Goal: Transaction & Acquisition: Download file/media

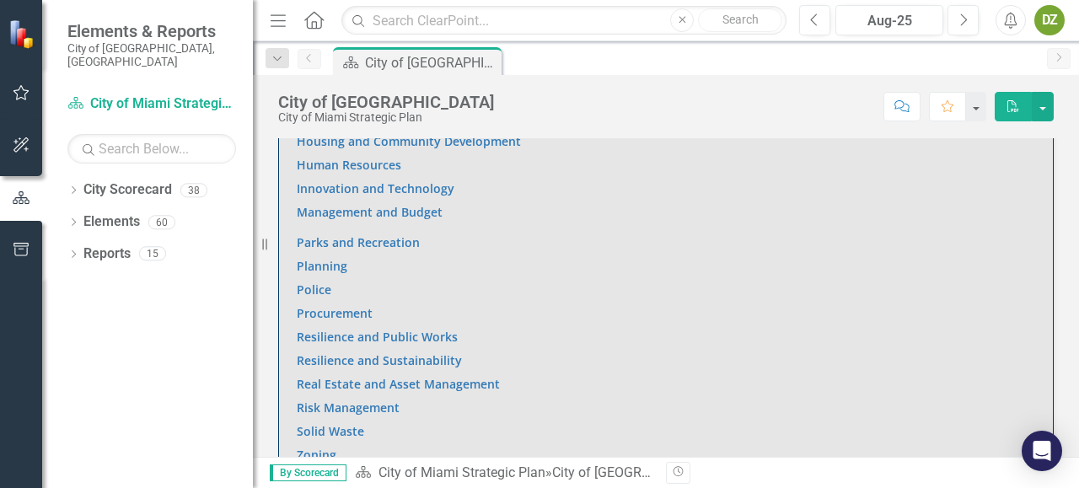
scroll to position [1434, 0]
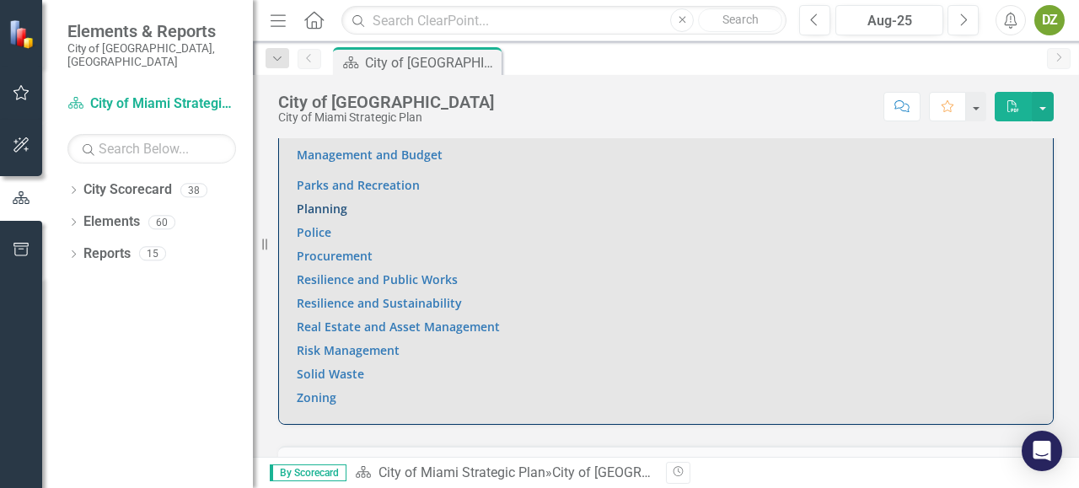
click at [308, 207] on link "Planning" at bounding box center [322, 209] width 51 height 16
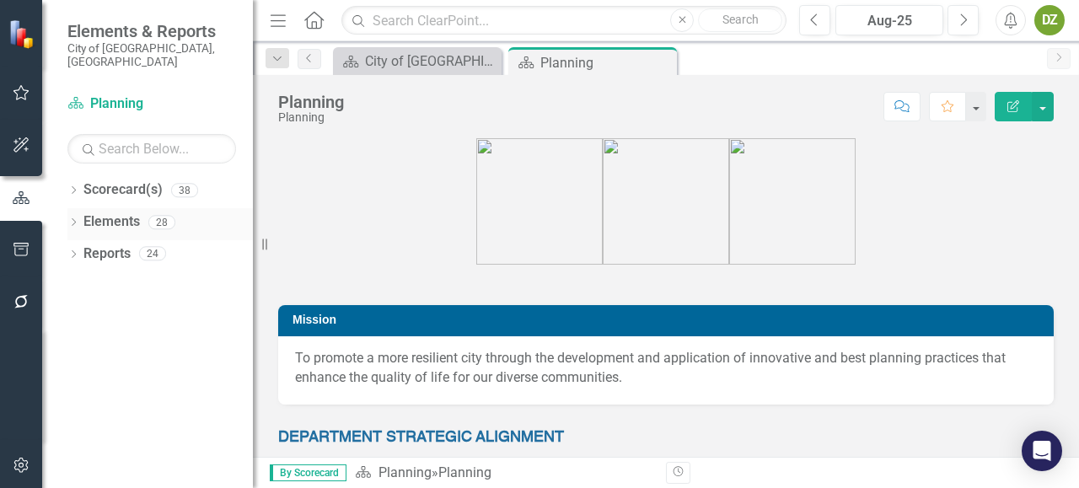
click at [137, 212] on link "Elements" at bounding box center [111, 221] width 56 height 19
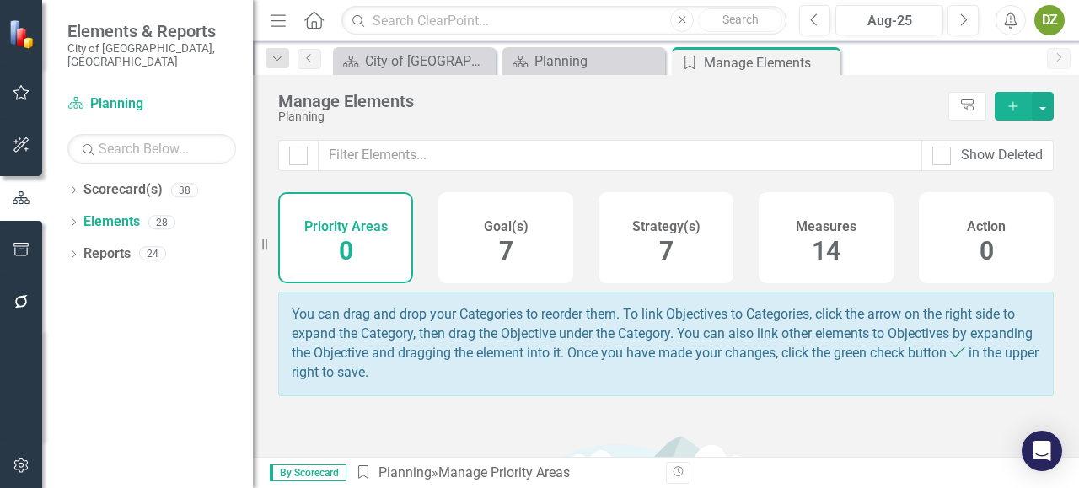
click at [851, 232] on div "Measures 14" at bounding box center [825, 237] width 135 height 91
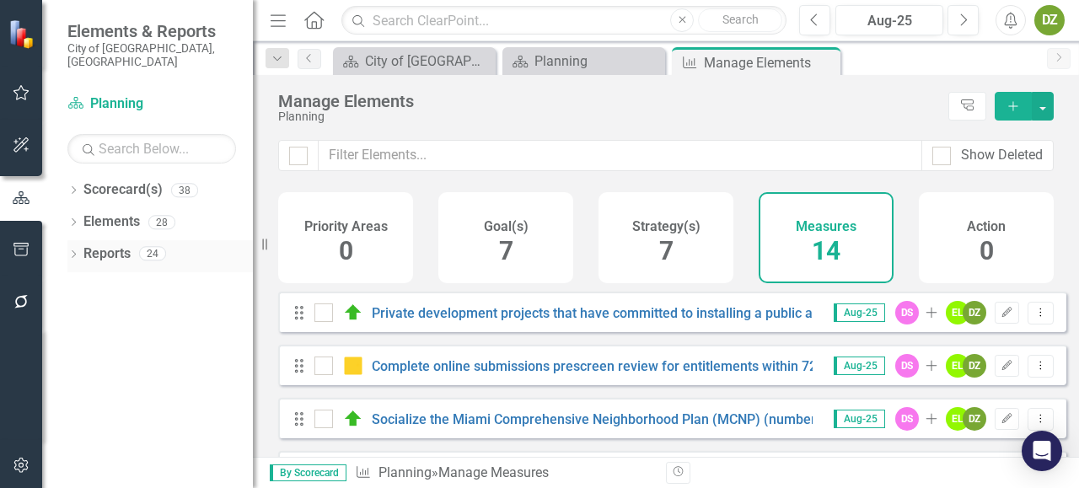
click at [100, 244] on link "Reports" at bounding box center [106, 253] width 47 height 19
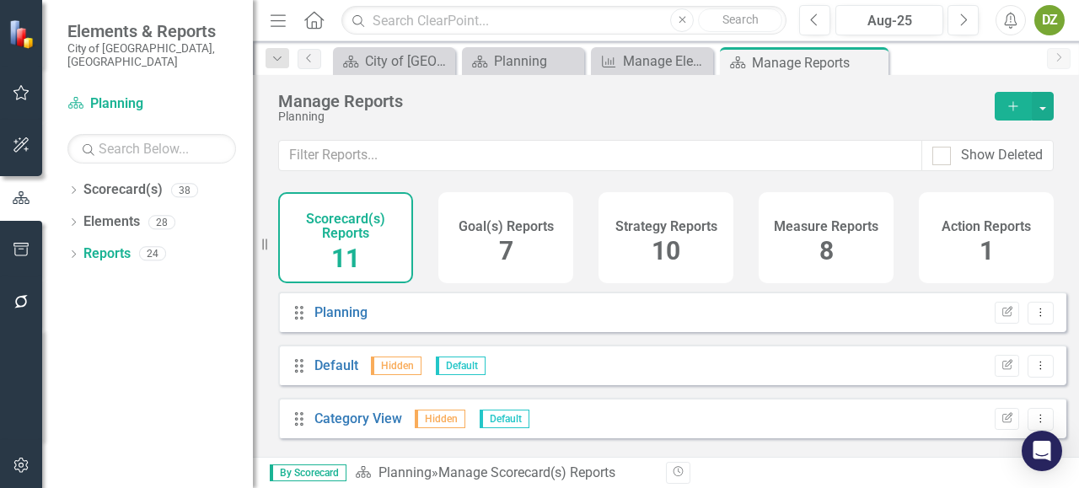
click at [819, 266] on div "8" at bounding box center [826, 251] width 14 height 36
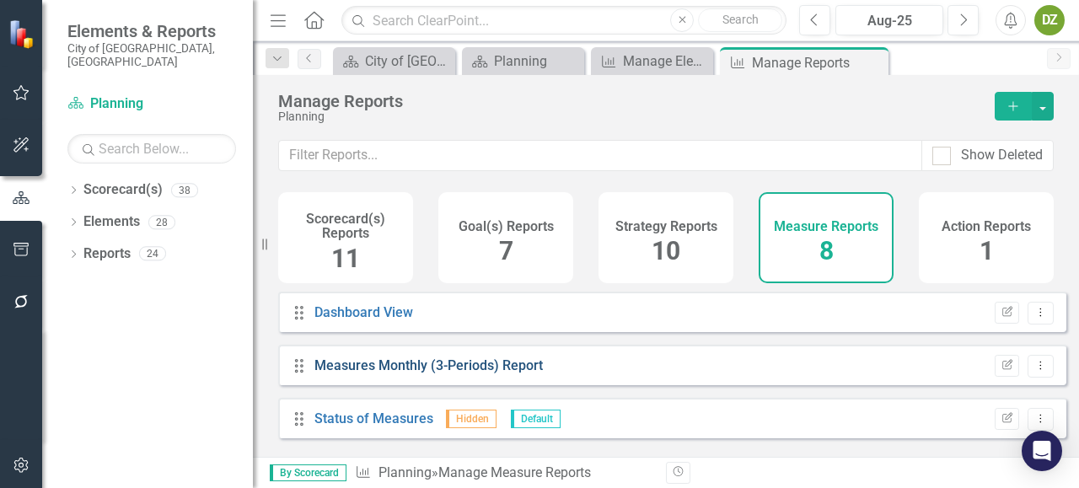
click at [517, 373] on link "Measures Monthly (3-Periods) Report" at bounding box center [428, 365] width 228 height 16
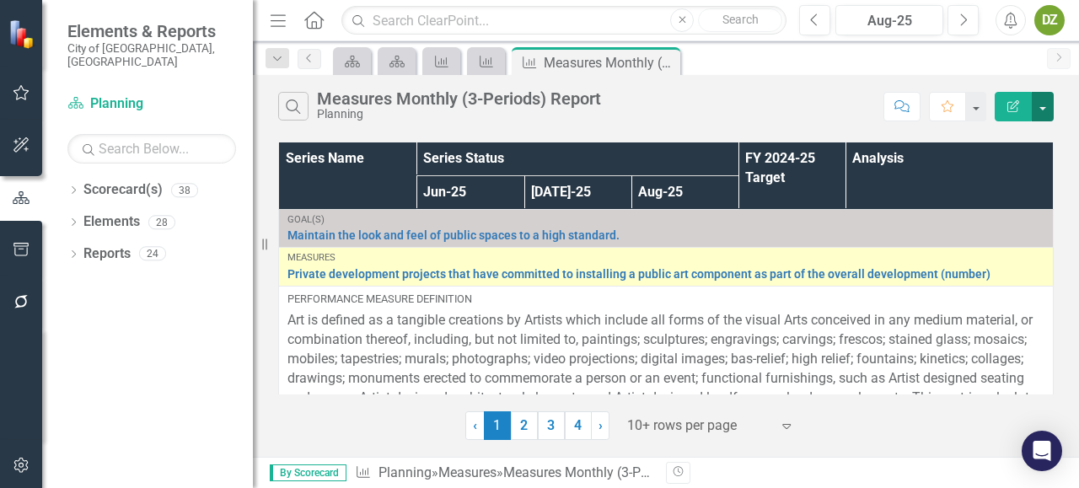
click at [1049, 110] on button "button" at bounding box center [1042, 106] width 22 height 29
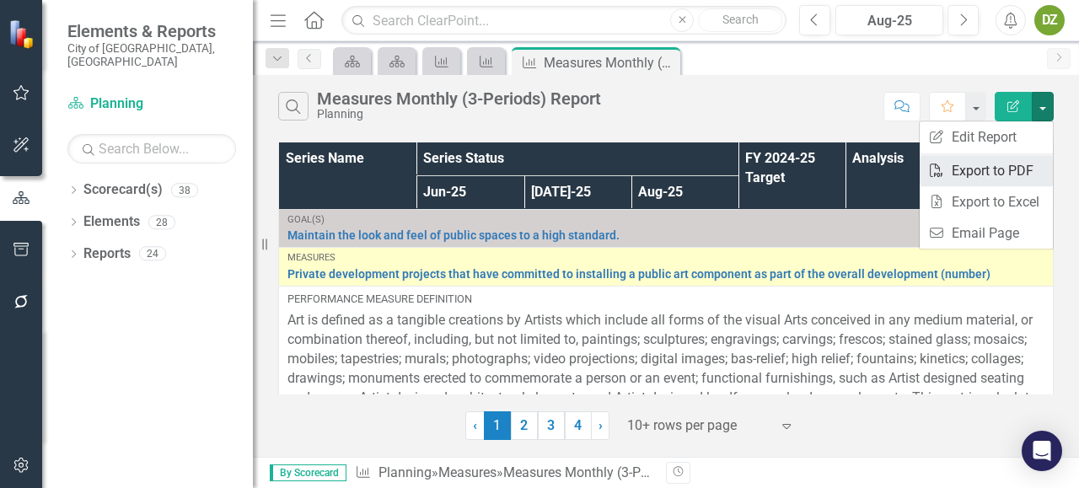
click at [1023, 168] on link "PDF Export to PDF" at bounding box center [985, 170] width 133 height 31
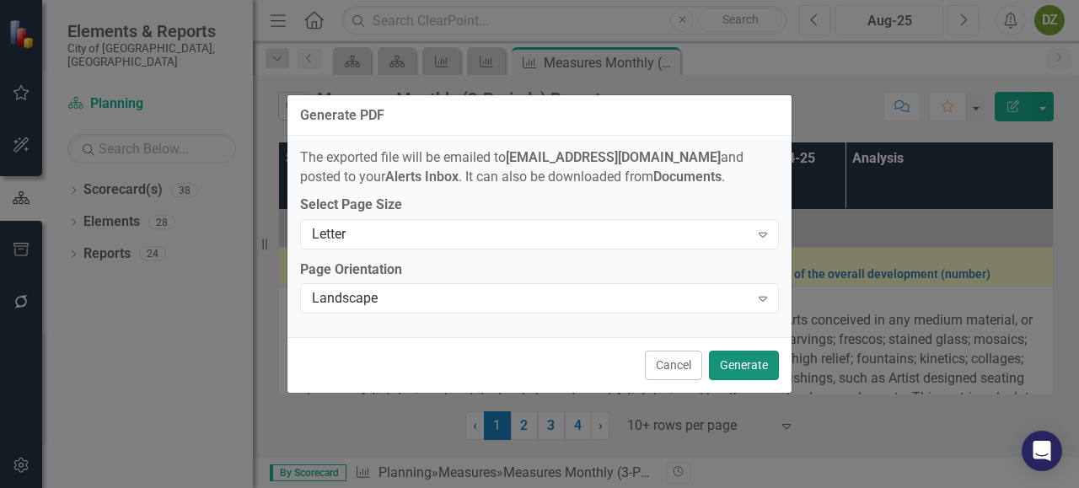
click at [733, 365] on button "Generate" at bounding box center [744, 365] width 70 height 29
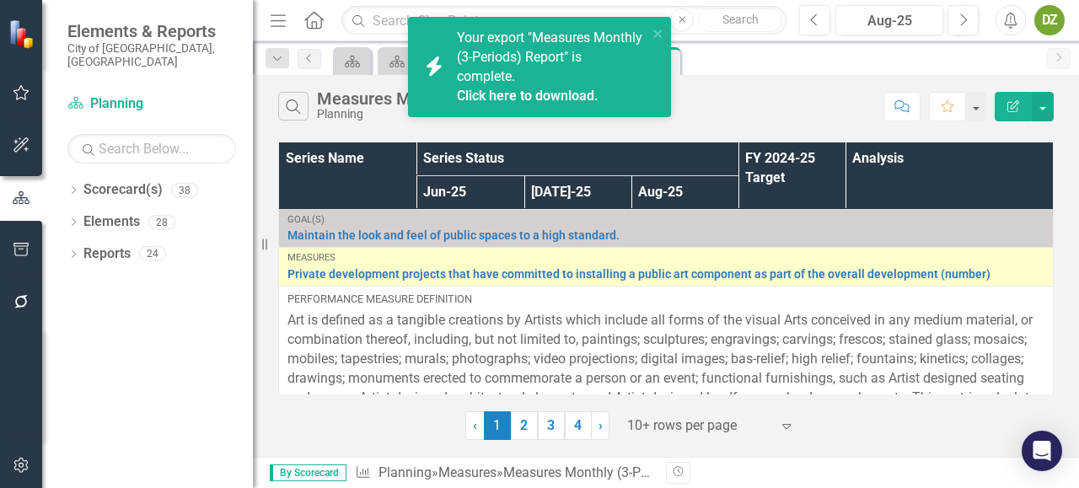
click at [547, 96] on link "Click here to download." at bounding box center [528, 96] width 142 height 16
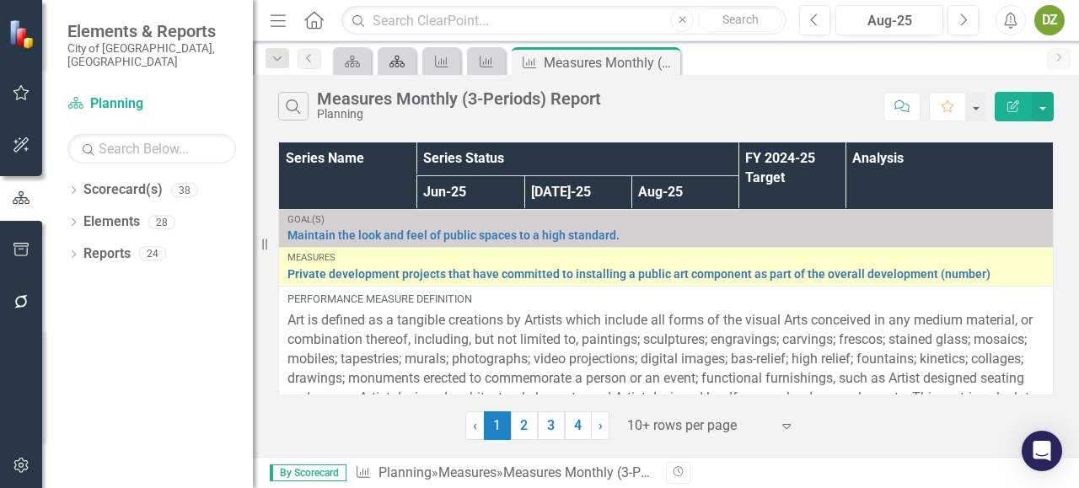
click at [386, 68] on div "Scorecard(s)" at bounding box center [394, 61] width 24 height 21
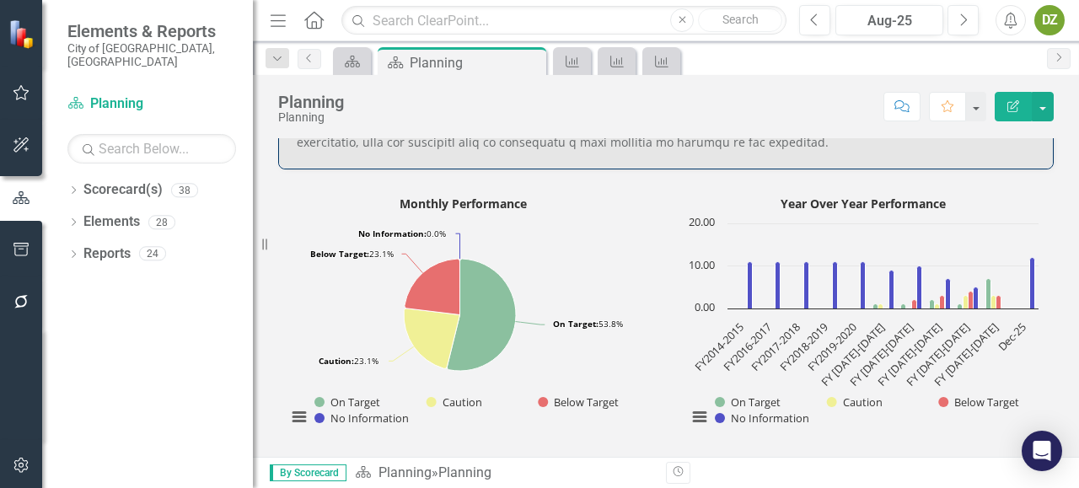
scroll to position [1384, 0]
